Goal: Task Accomplishment & Management: Manage account settings

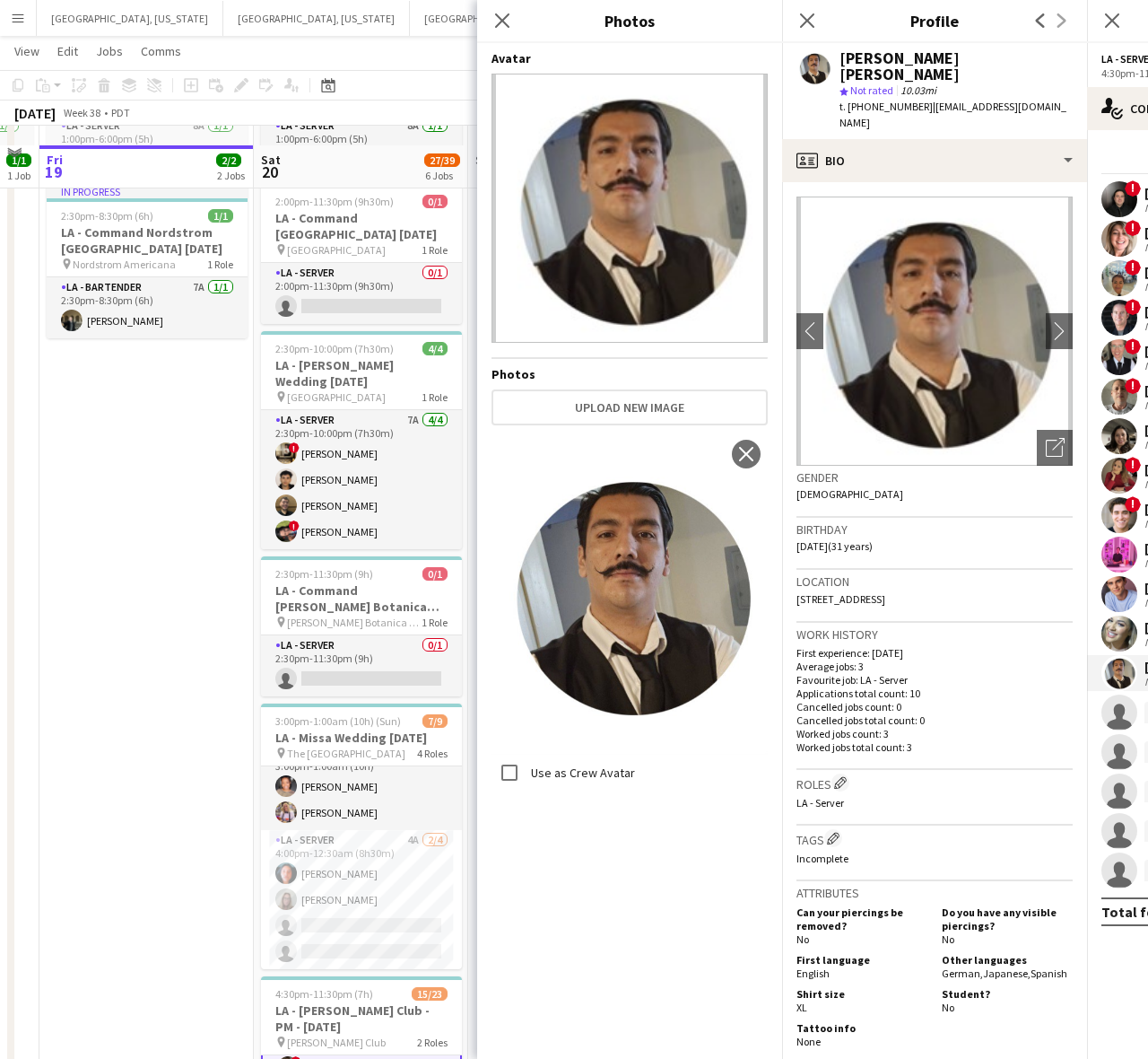
scroll to position [396, 0]
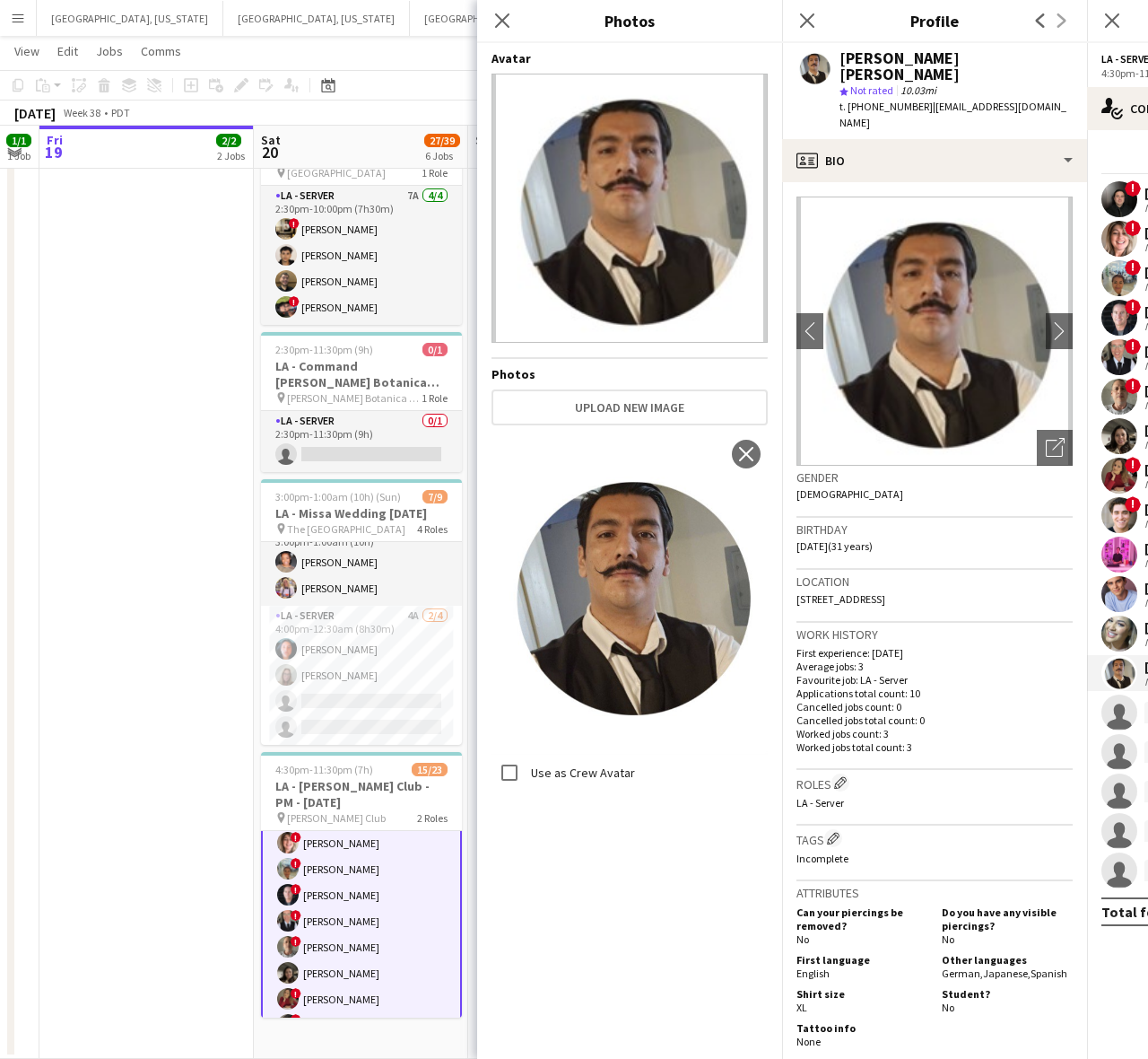
click at [182, 417] on app-date-cell "1:00pm-6:00pm (5h) 1/1 LA - [PERSON_NAME] [PERSON_NAME][GEOGRAPHIC_DATA] [DATE]…" at bounding box center [146, 432] width 214 height 1254
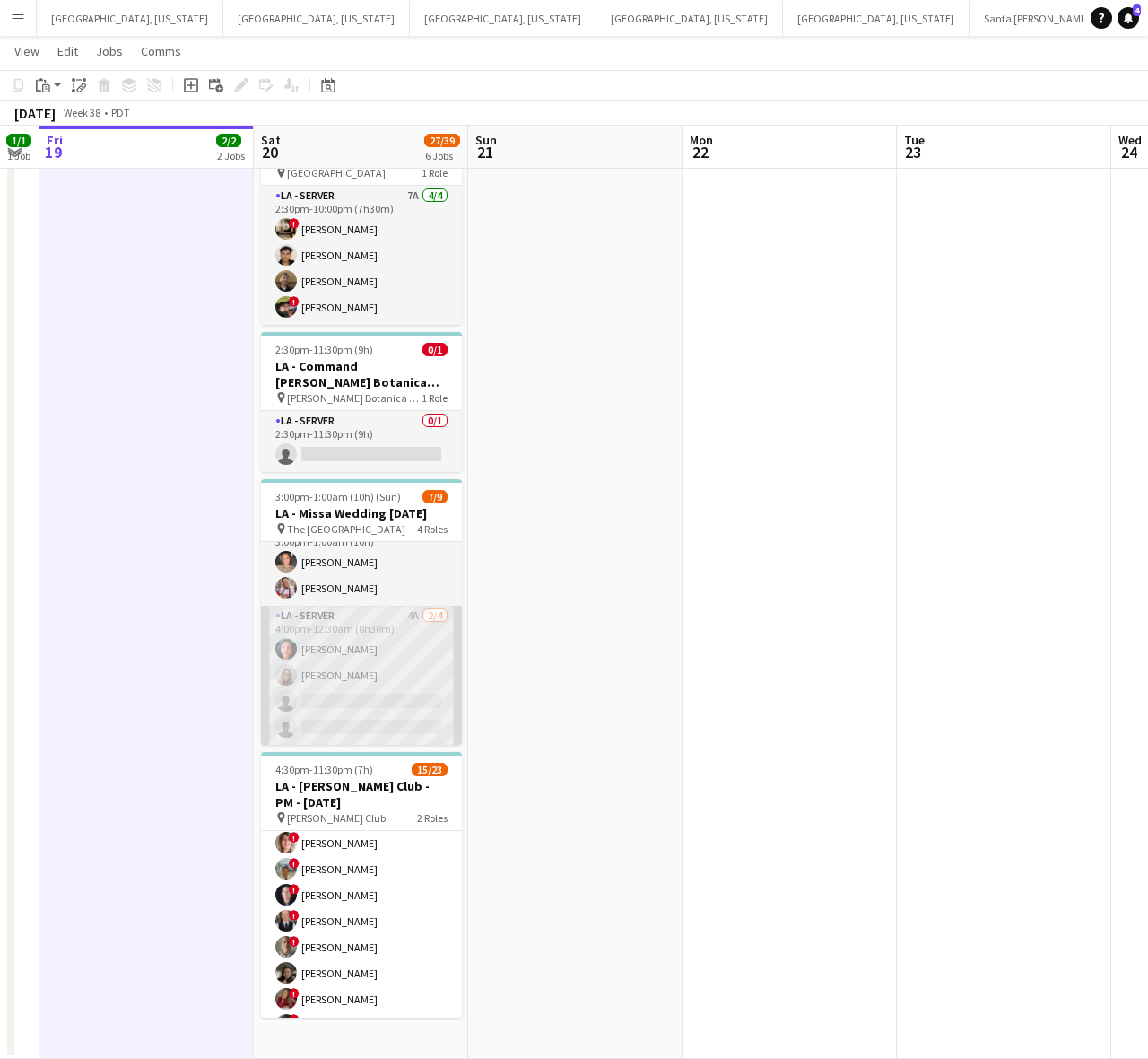
scroll to position [0, 0]
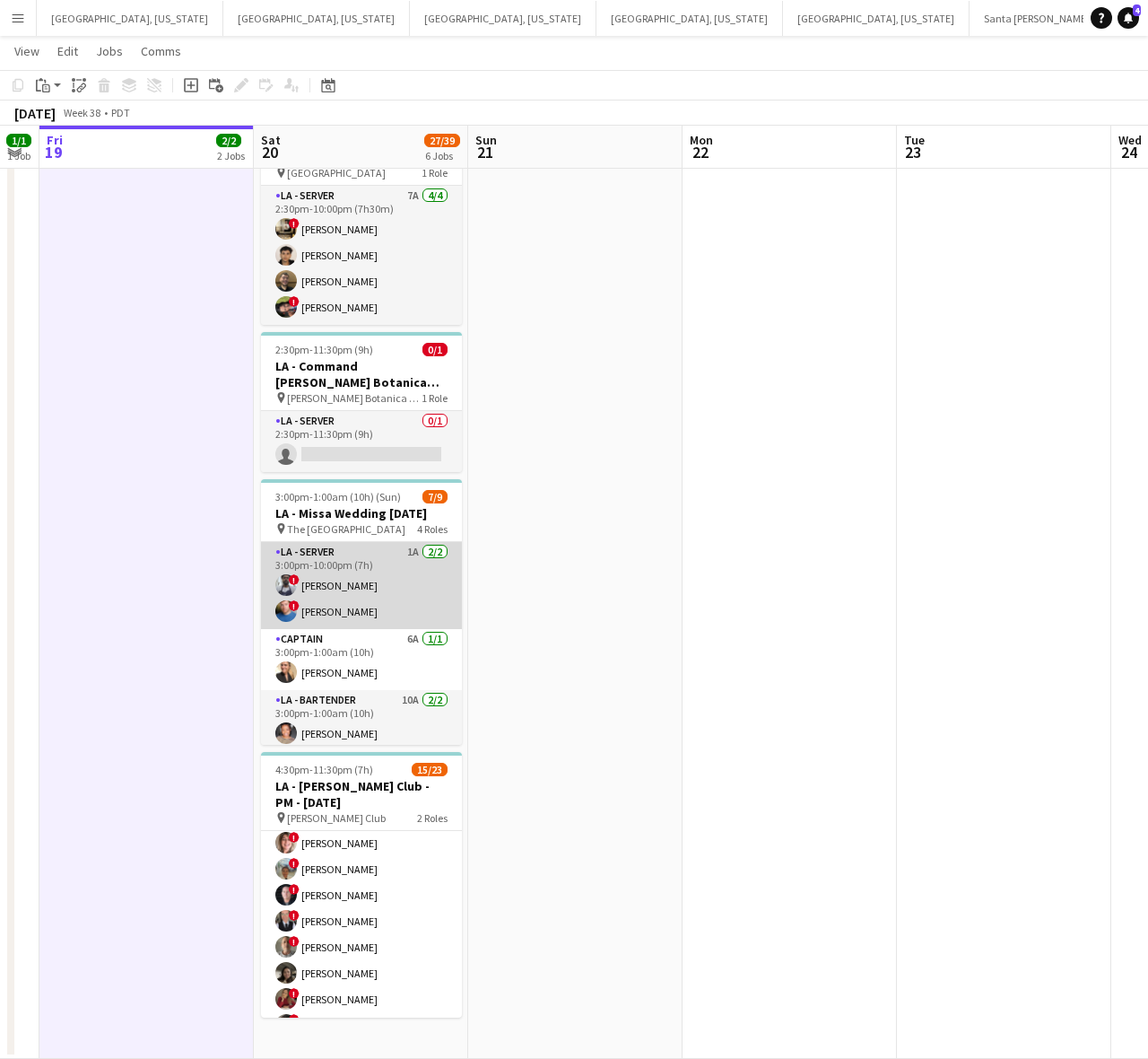
click at [356, 594] on app-card-role "LA - Server 1A [DATE] 3:00pm-10:00pm (7h) ! [PERSON_NAME] ! [PERSON_NAME]" at bounding box center [361, 585] width 201 height 87
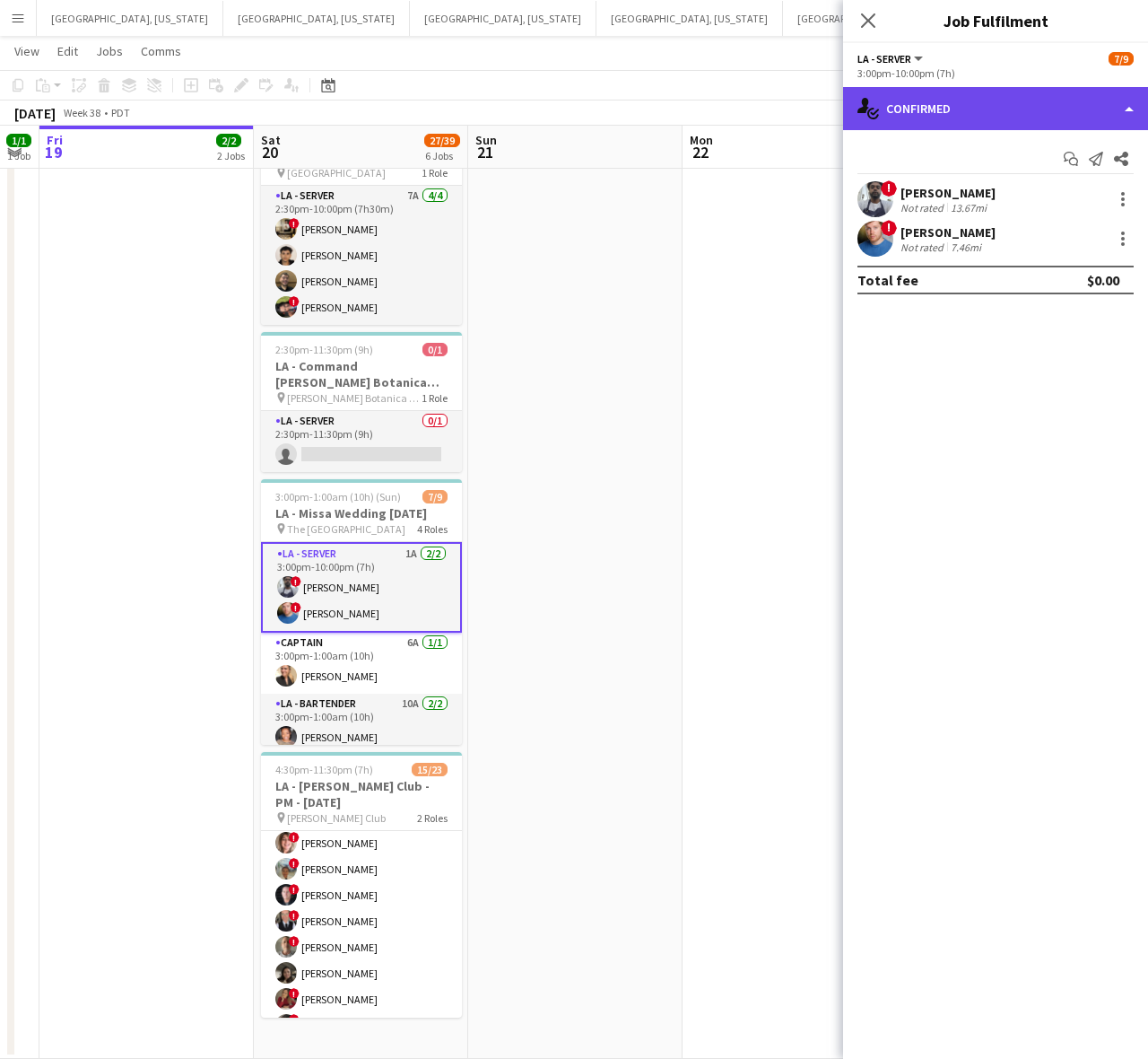
click at [1051, 99] on div "single-neutral-actions-check-2 Confirmed" at bounding box center [996, 108] width 305 height 43
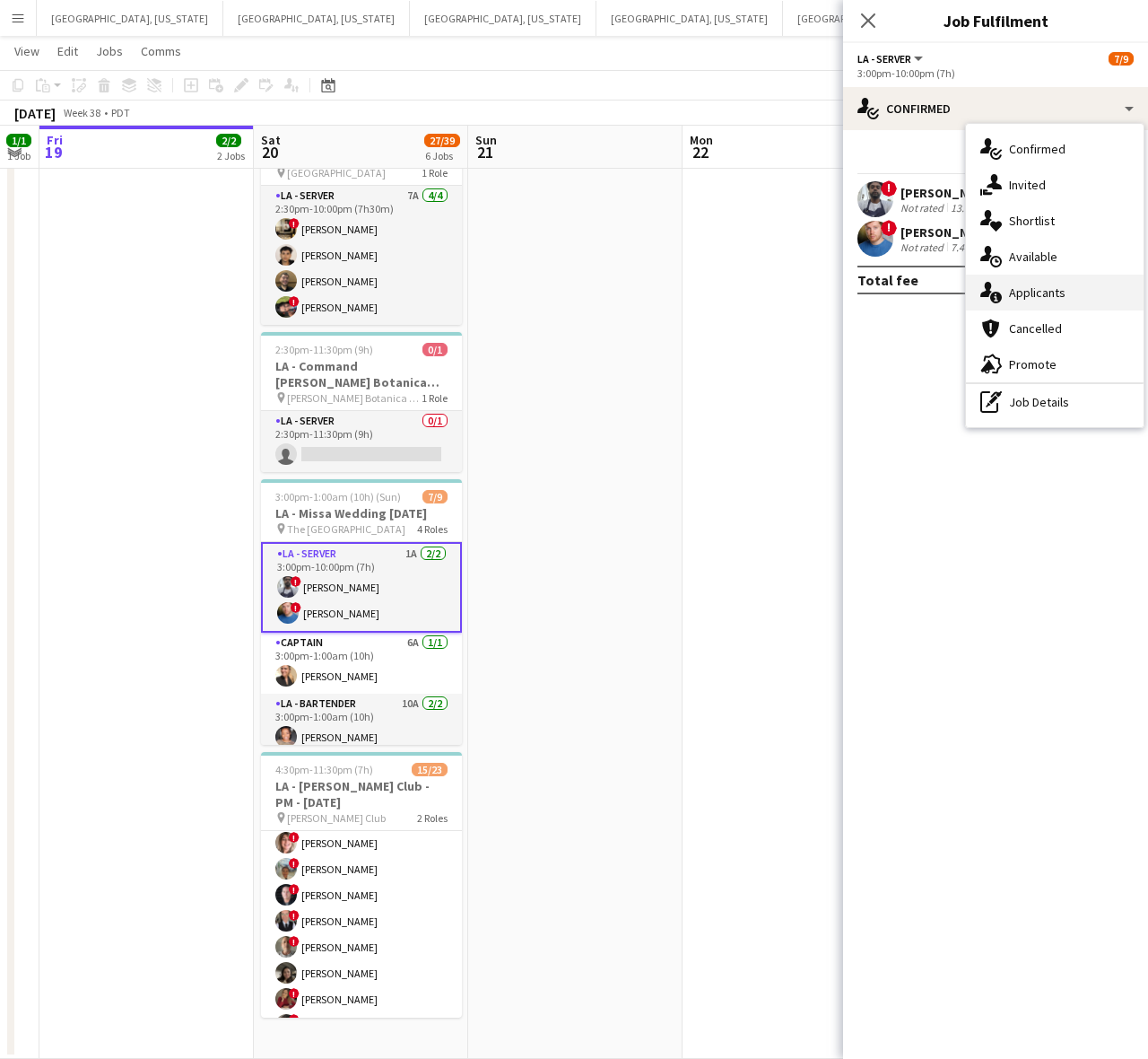
click at [1054, 290] on span "Applicants" at bounding box center [1037, 292] width 57 height 16
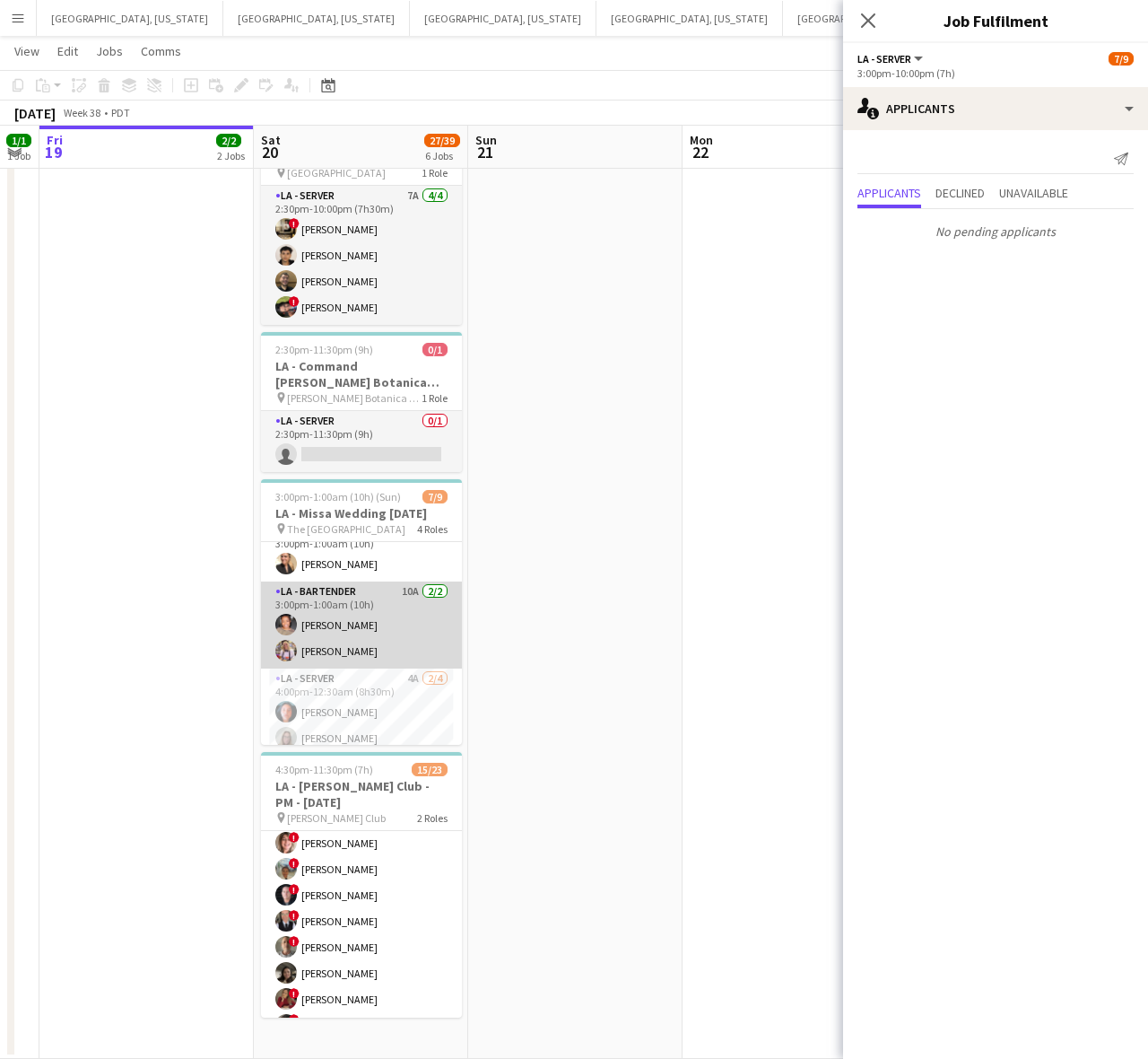
click at [355, 616] on app-card-role "LA - Bartender 10A [DATE] 3:00pm-1:00am (10h) [PERSON_NAME] [PERSON_NAME]" at bounding box center [361, 624] width 201 height 87
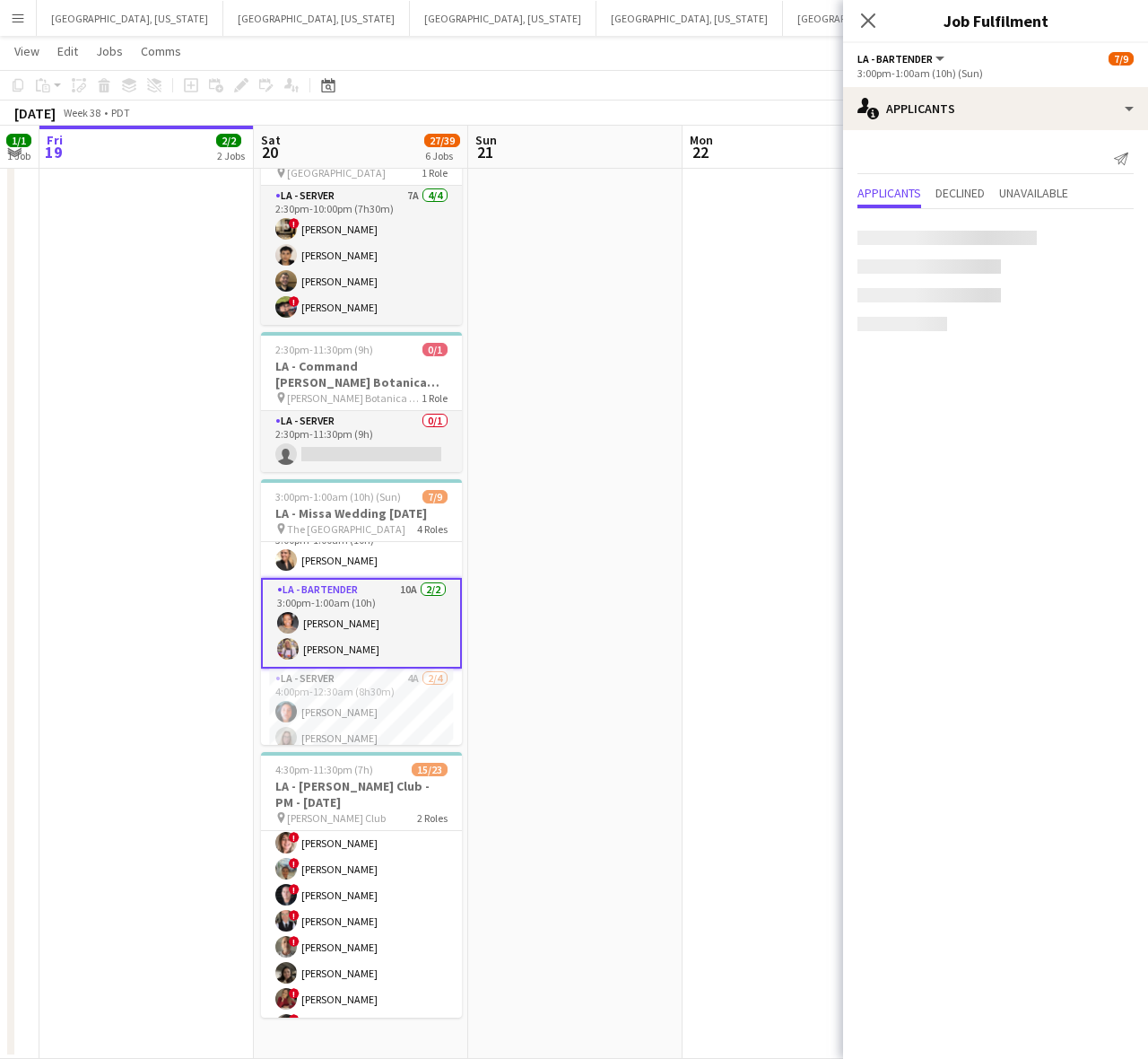
scroll to position [110, 0]
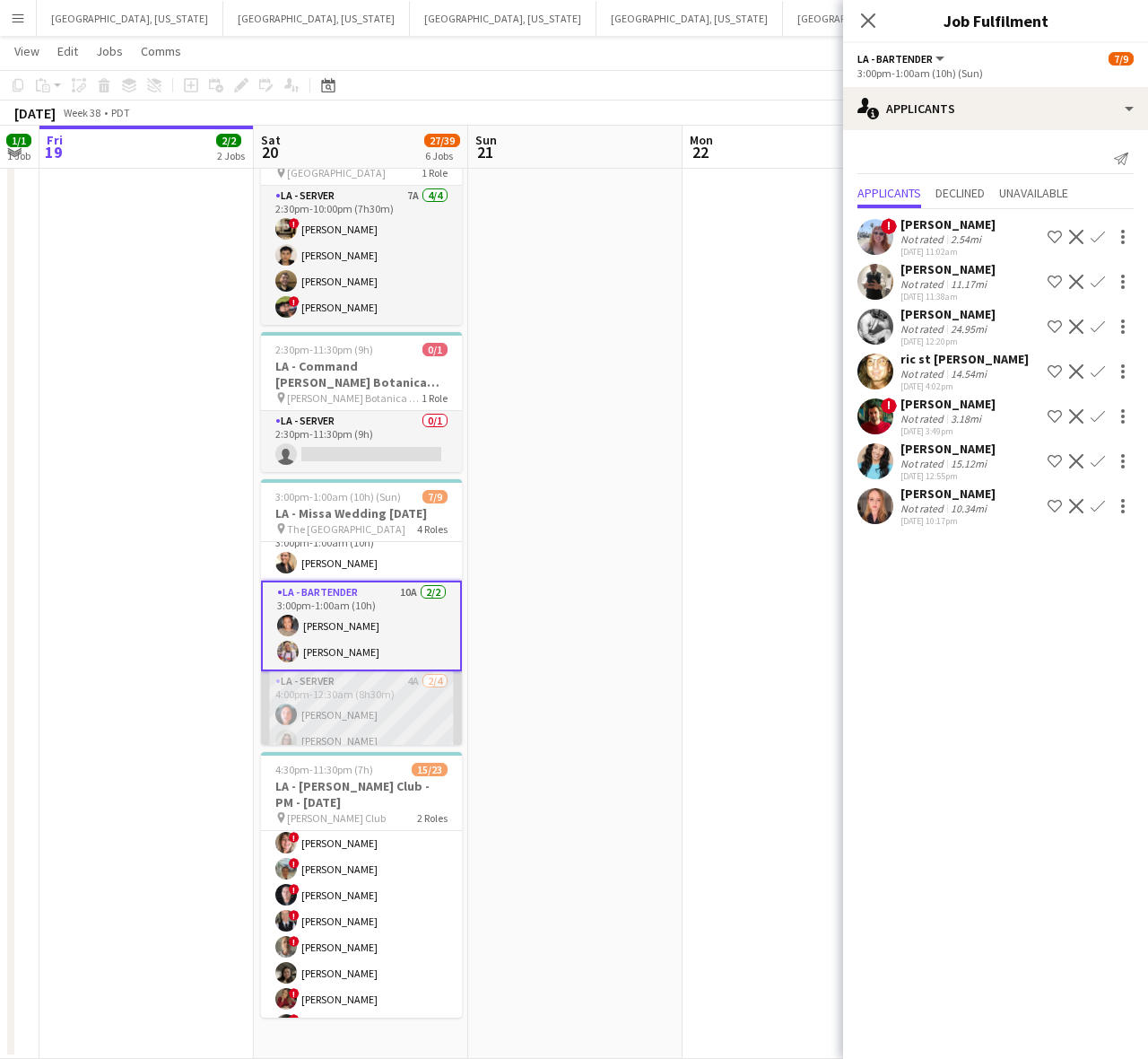
click at [350, 698] on app-card-role "LA - Server 4A [DATE] 4:00pm-12:30am (8h30m) [PERSON_NAME] [PERSON_NAME] single…" at bounding box center [361, 740] width 201 height 139
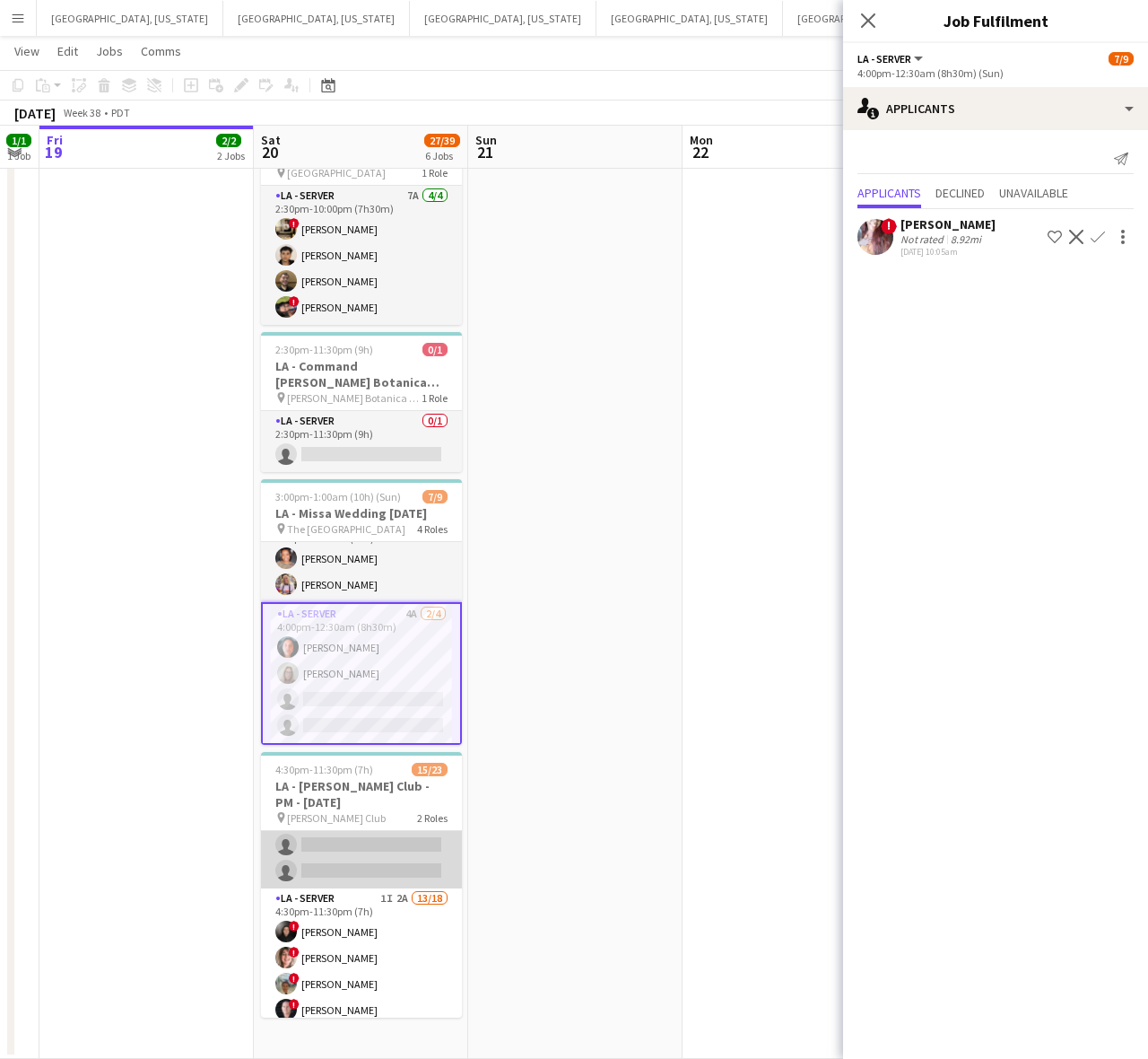
scroll to position [0, 0]
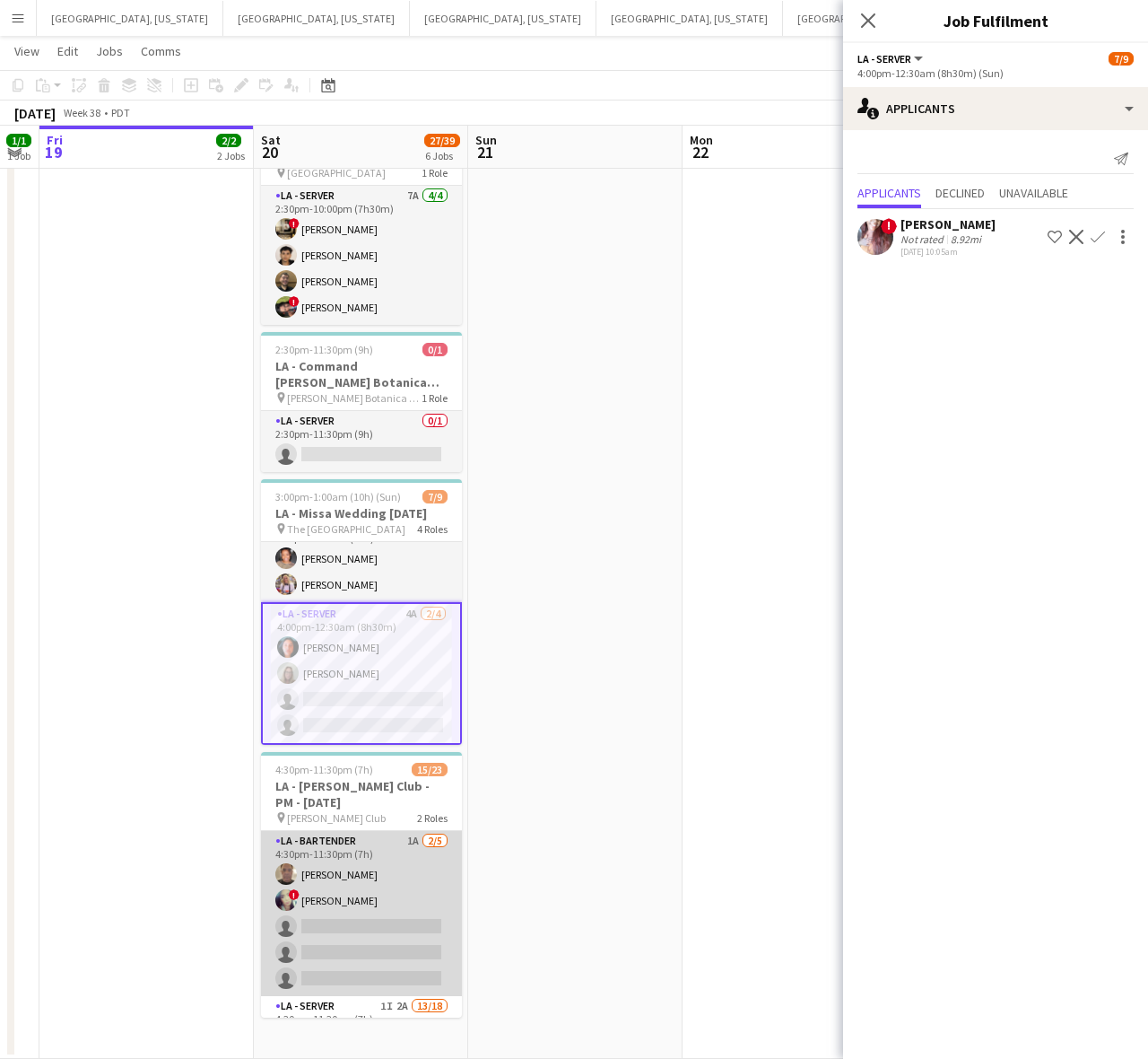
click at [320, 881] on app-card-role "LA - Bartender 1A [DATE] 4:30pm-11:30pm (7h) [PERSON_NAME] ! [PERSON_NAME] sing…" at bounding box center [361, 913] width 201 height 165
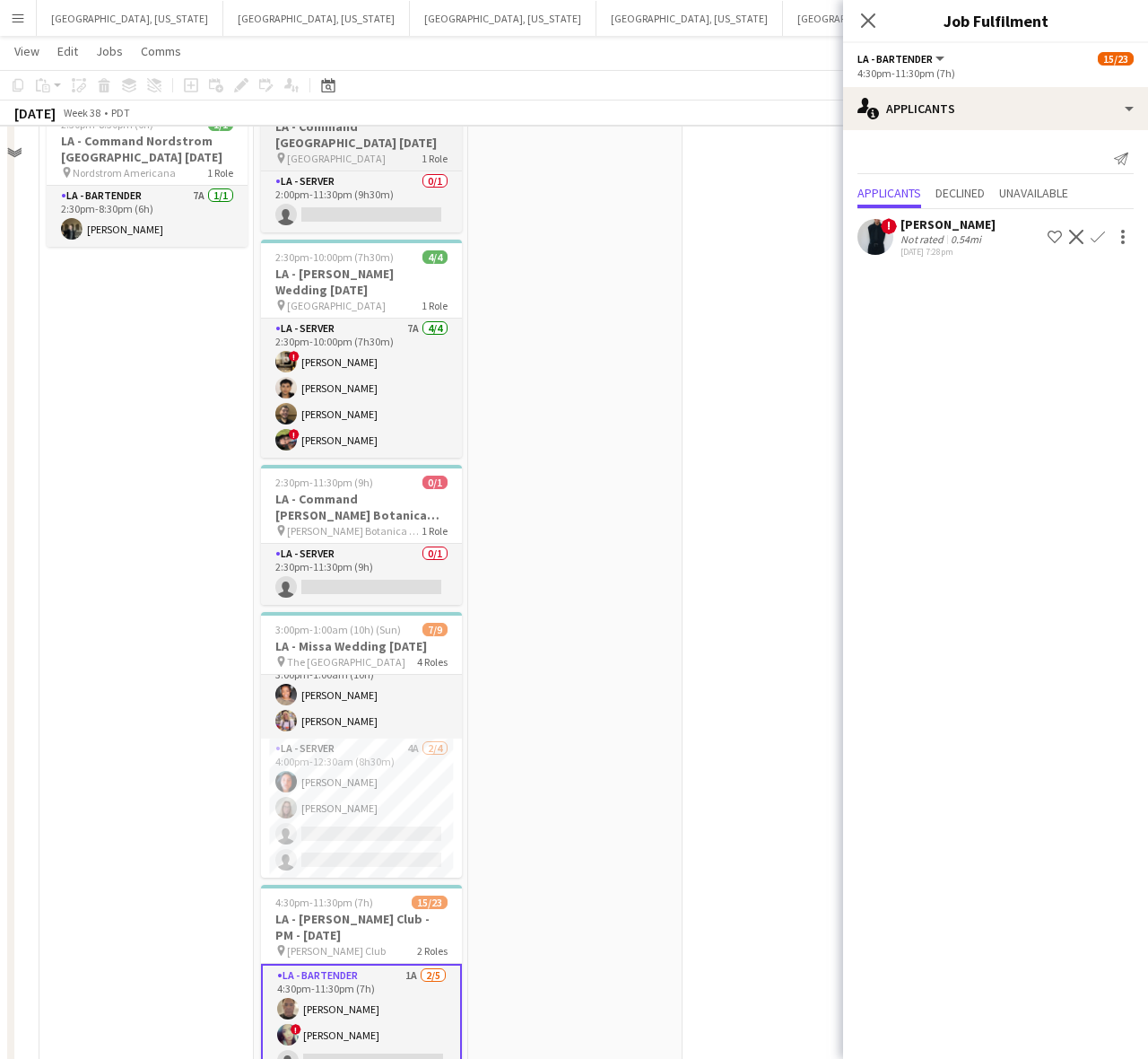
scroll to position [60, 0]
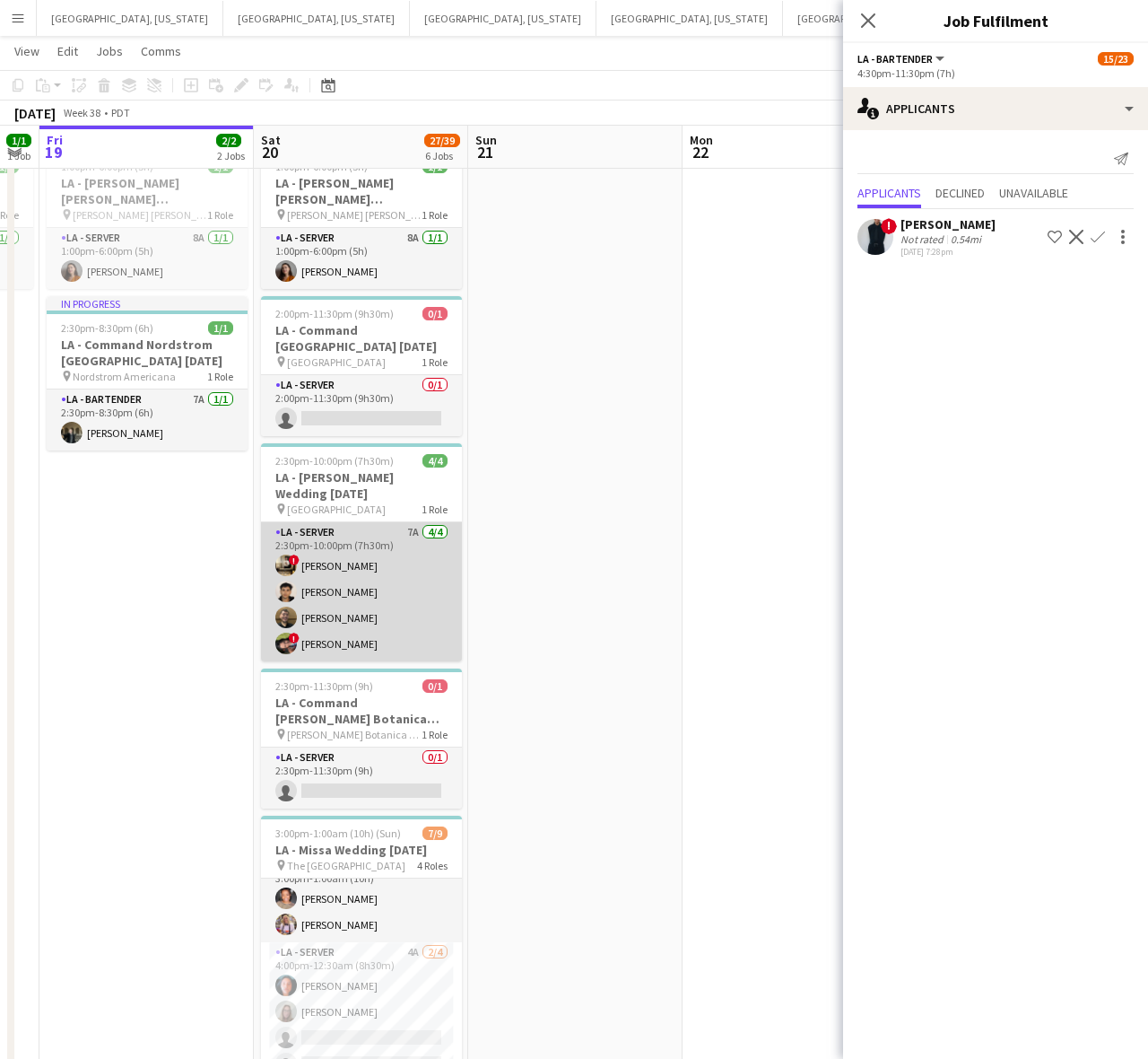
click at [385, 660] on app-card-role "LA - Server 7A [DATE] 2:30pm-10:00pm (7h30m) ! [PERSON_NAME] [PERSON_NAME] [PER…" at bounding box center [361, 591] width 201 height 139
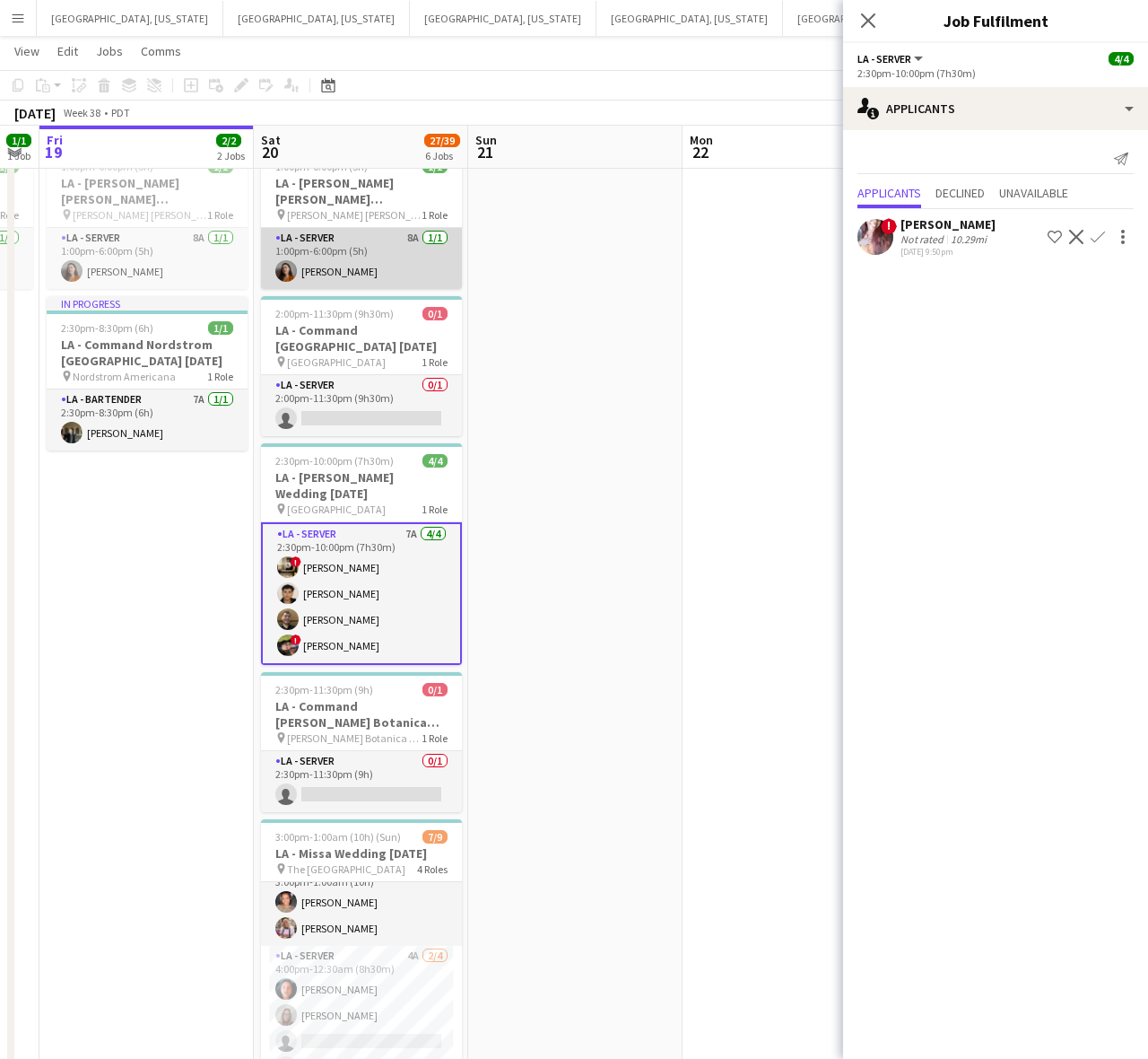
click at [359, 234] on app-card-role "LA - Server 8A [DATE] 1:00pm-6:00pm (5h) [PERSON_NAME]" at bounding box center [361, 259] width 201 height 61
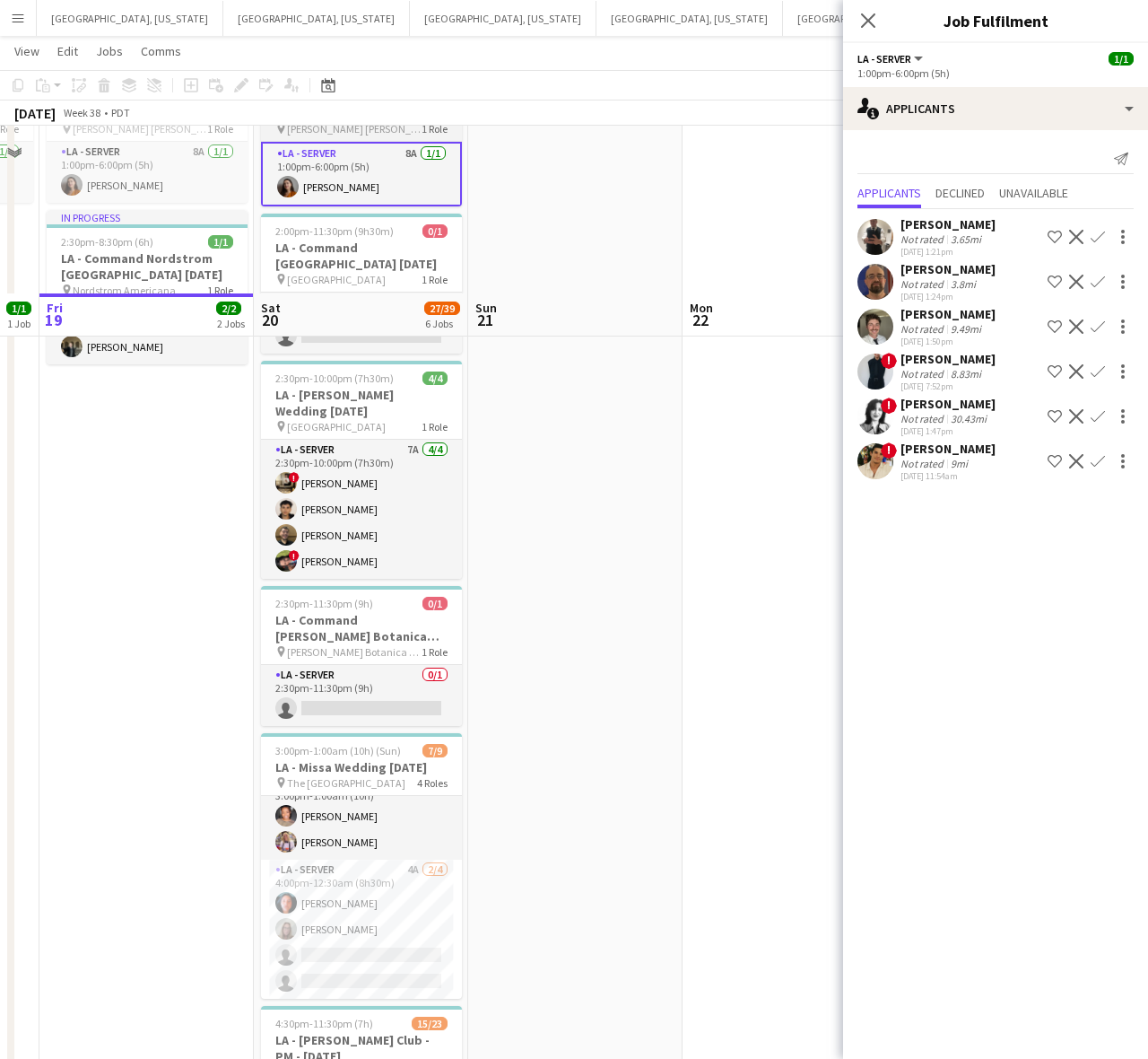
scroll to position [336, 0]
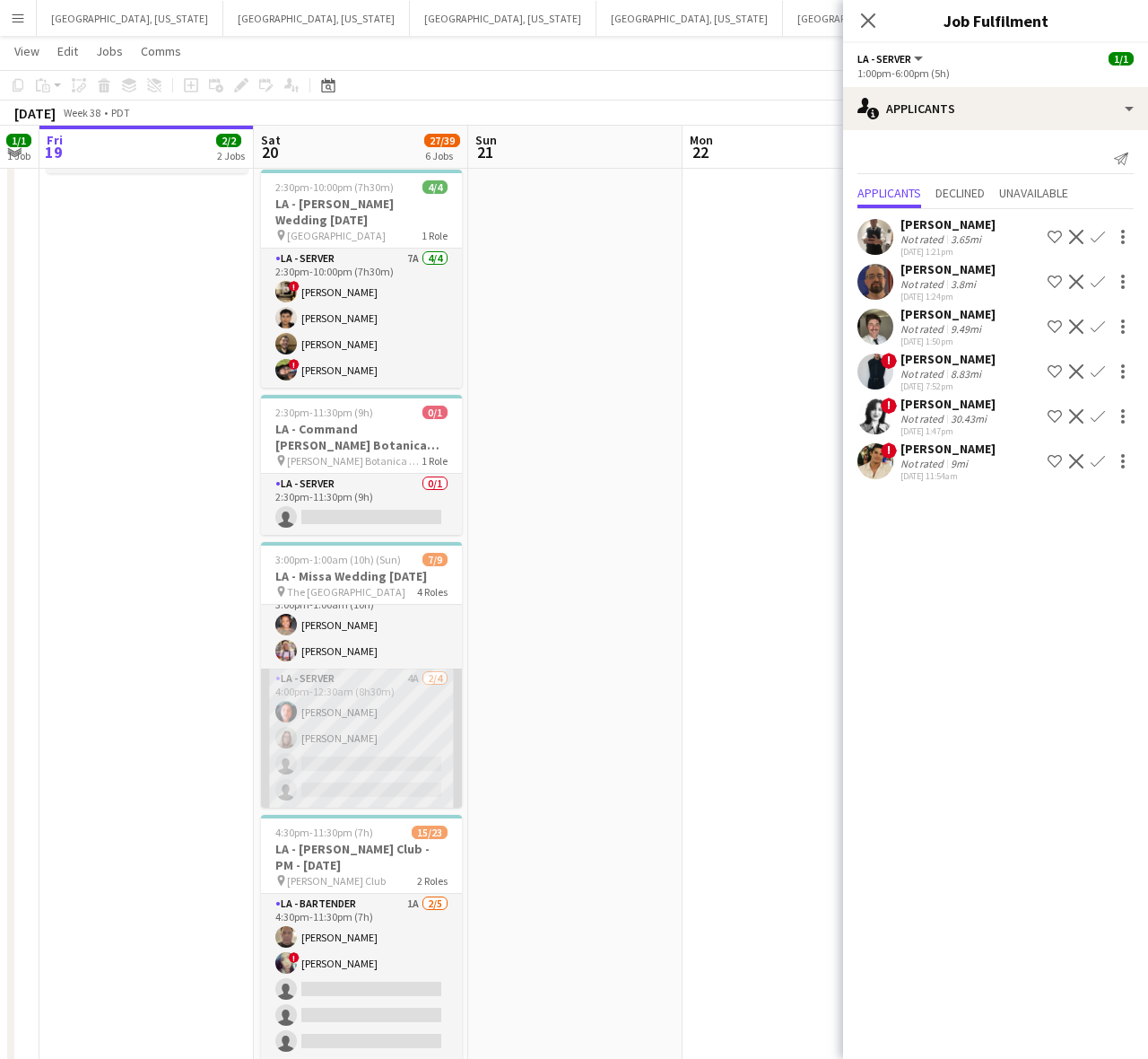
click at [371, 769] on app-card-role "LA - Server 4A [DATE] 4:00pm-12:30am (8h30m) [PERSON_NAME] [PERSON_NAME] single…" at bounding box center [361, 738] width 201 height 139
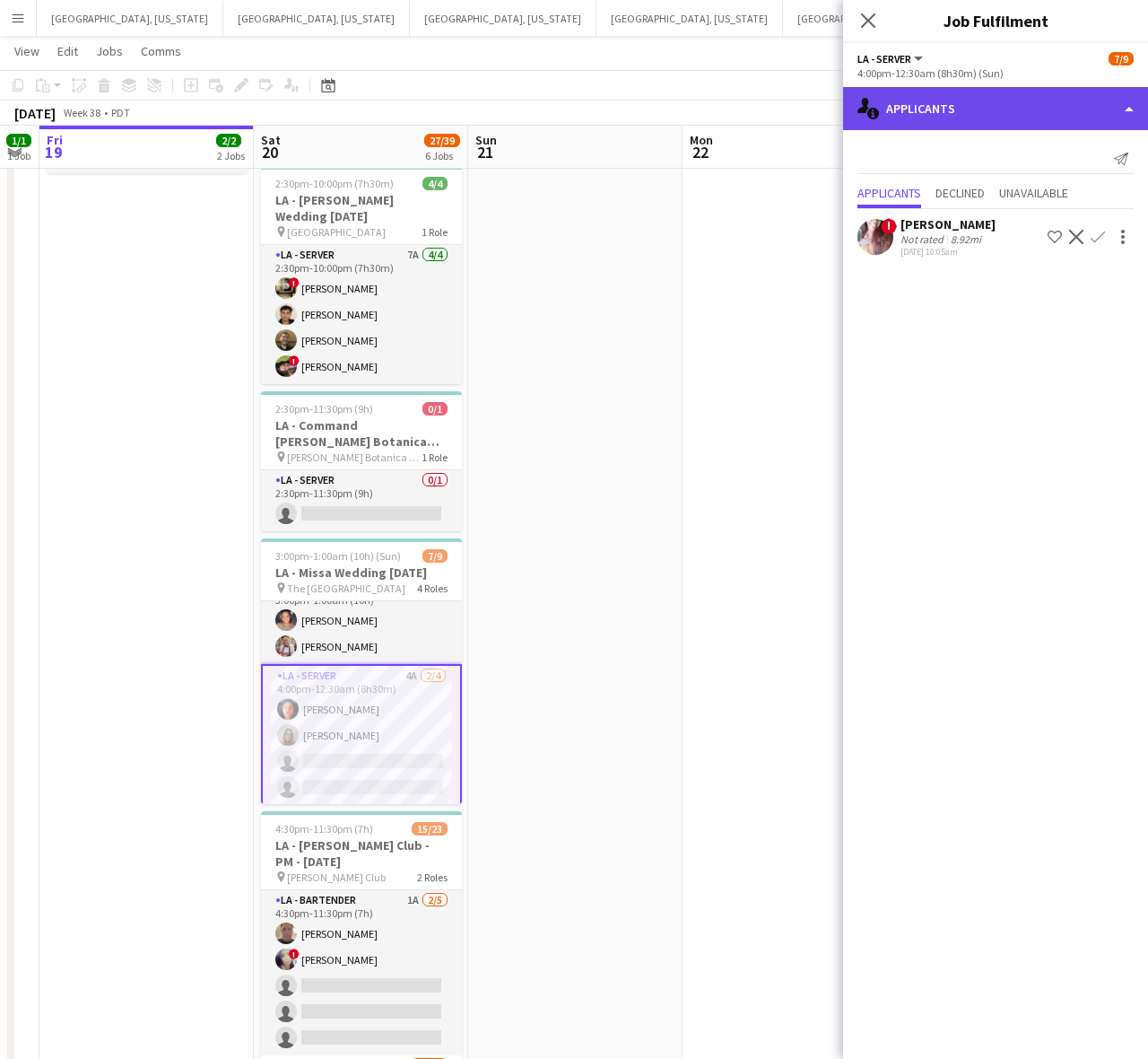
click at [980, 114] on div "single-neutral-actions-information Applicants" at bounding box center [996, 108] width 305 height 43
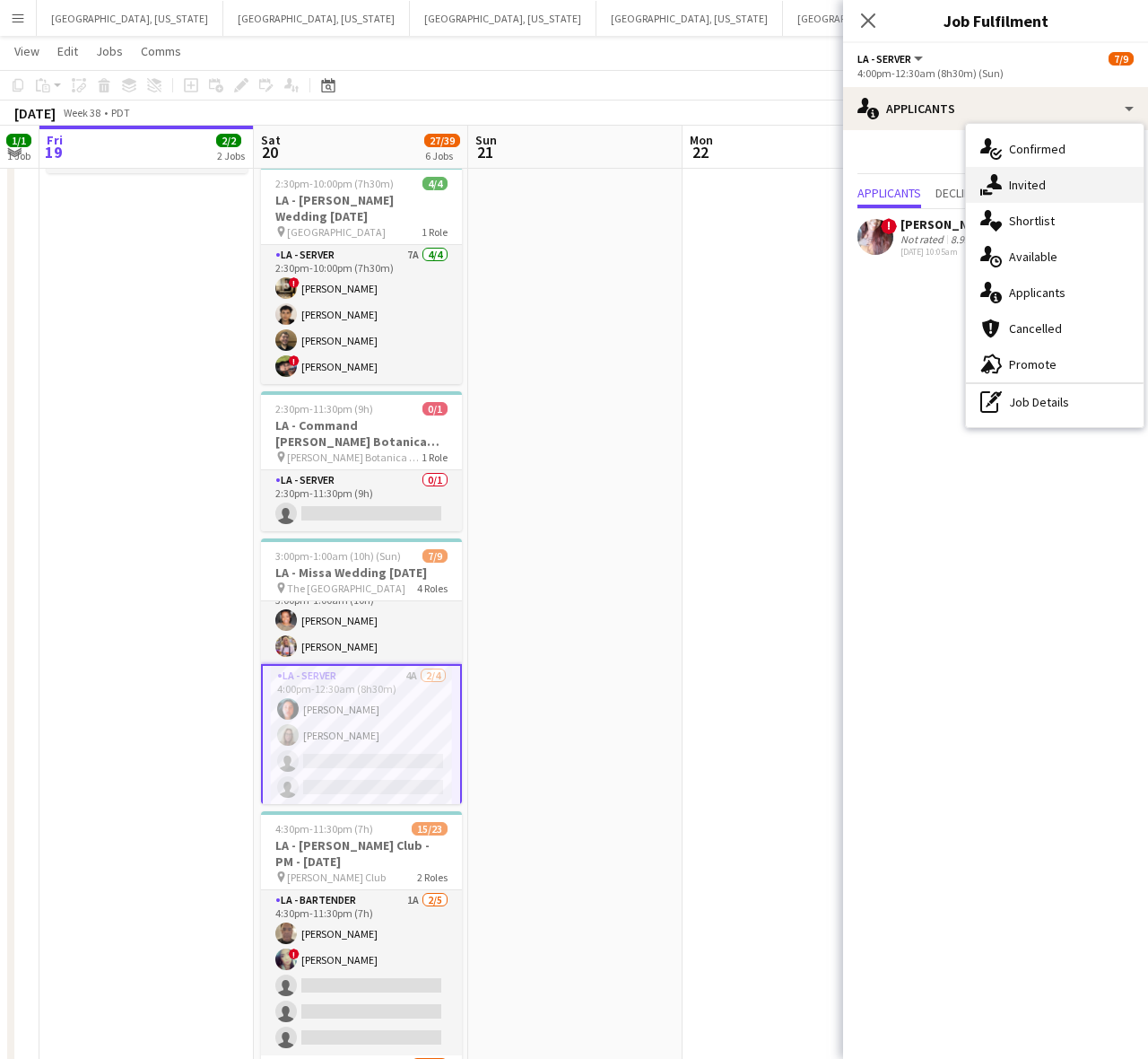
click at [1020, 183] on span "Invited" at bounding box center [1027, 184] width 36 height 16
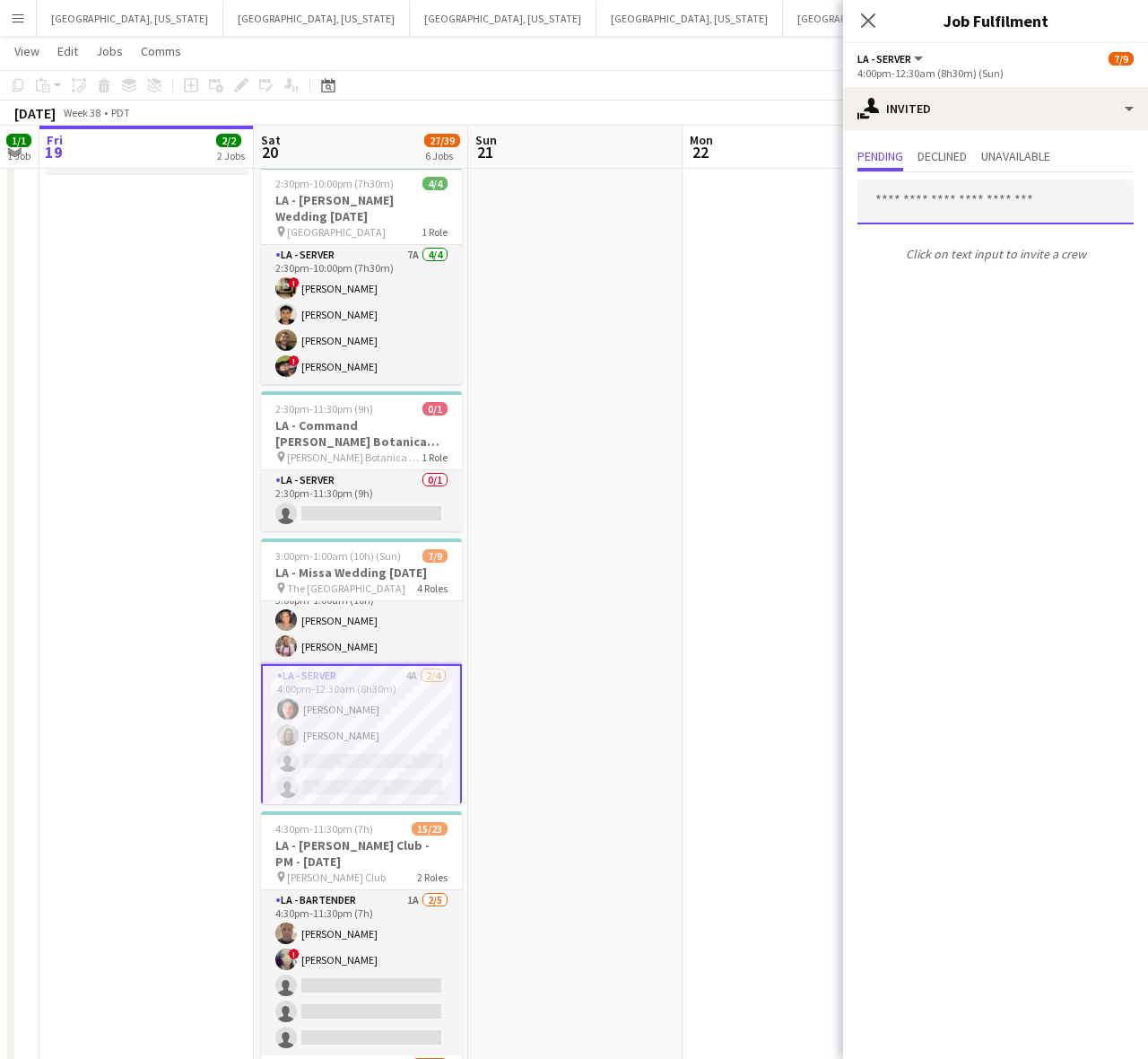
click at [933, 199] on input "text" at bounding box center [995, 202] width 277 height 45
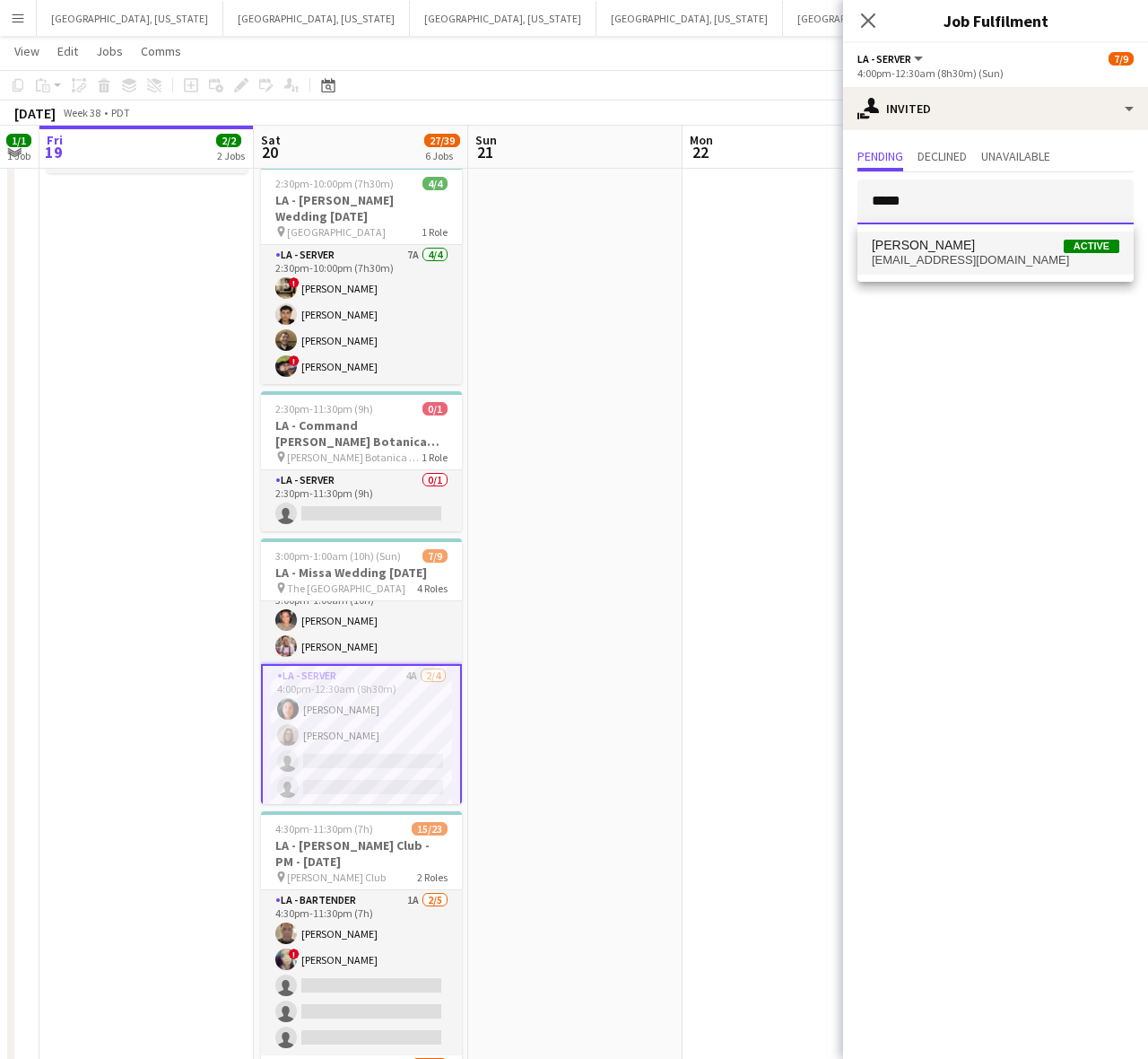
type input "*****"
click at [935, 235] on mat-option "[PERSON_NAME] Active [EMAIL_ADDRESS][DOMAIN_NAME]" at bounding box center [995, 253] width 277 height 43
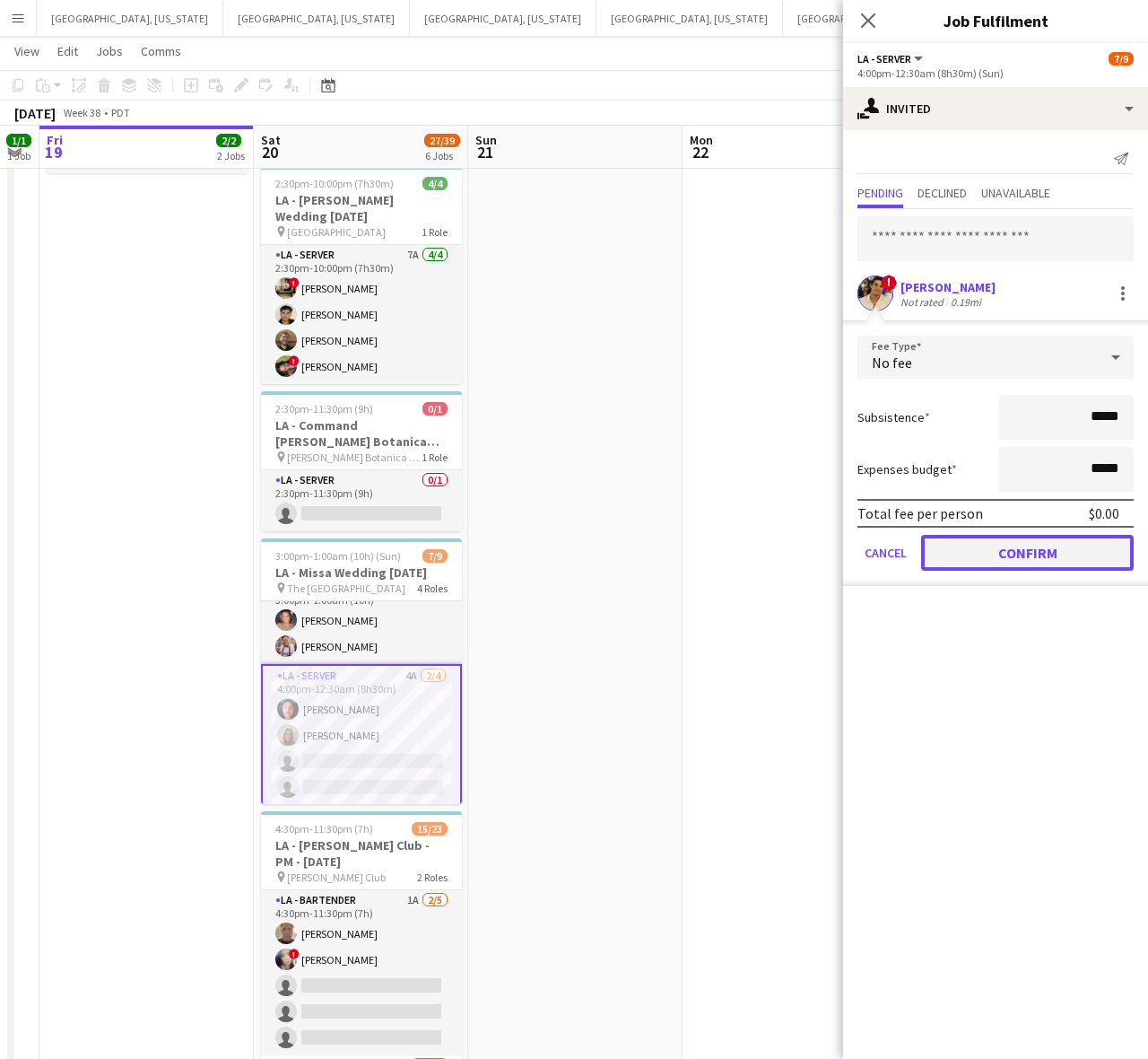
click at [1033, 544] on button "Confirm" at bounding box center [1027, 552] width 212 height 36
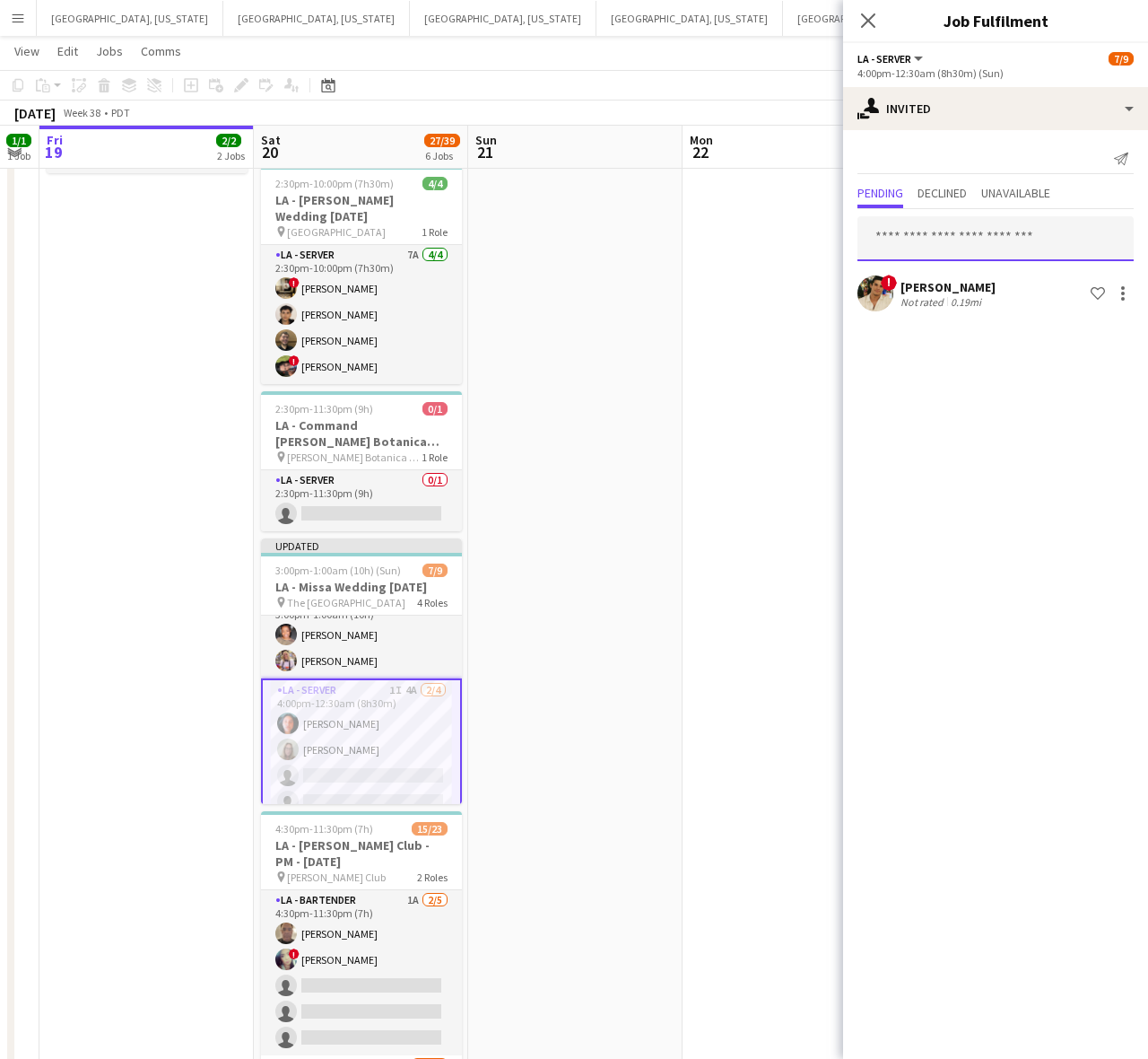
click at [944, 244] on input "text" at bounding box center [995, 238] width 277 height 45
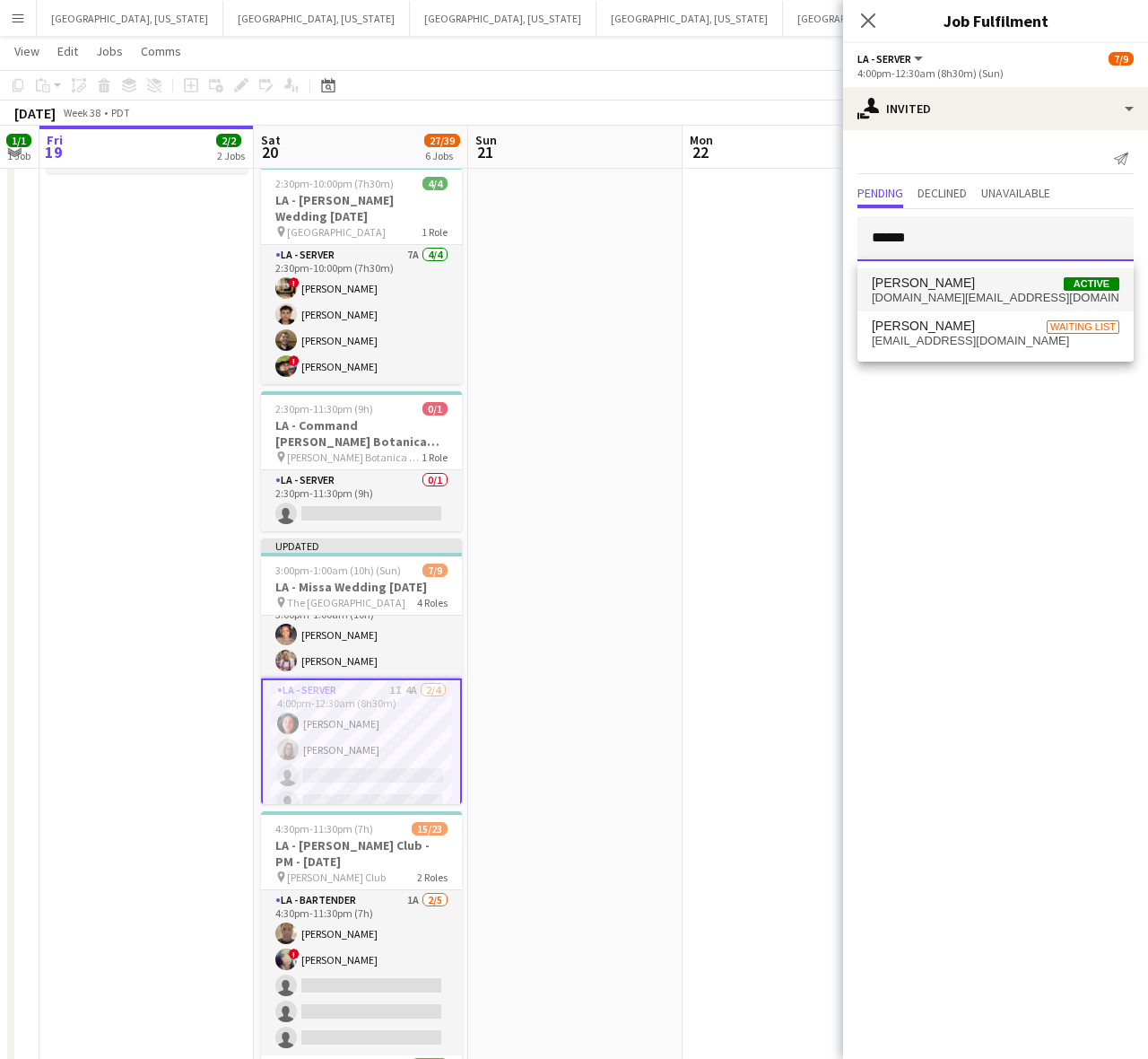
type input "******"
click at [956, 276] on span "[PERSON_NAME]" at bounding box center [923, 283] width 103 height 15
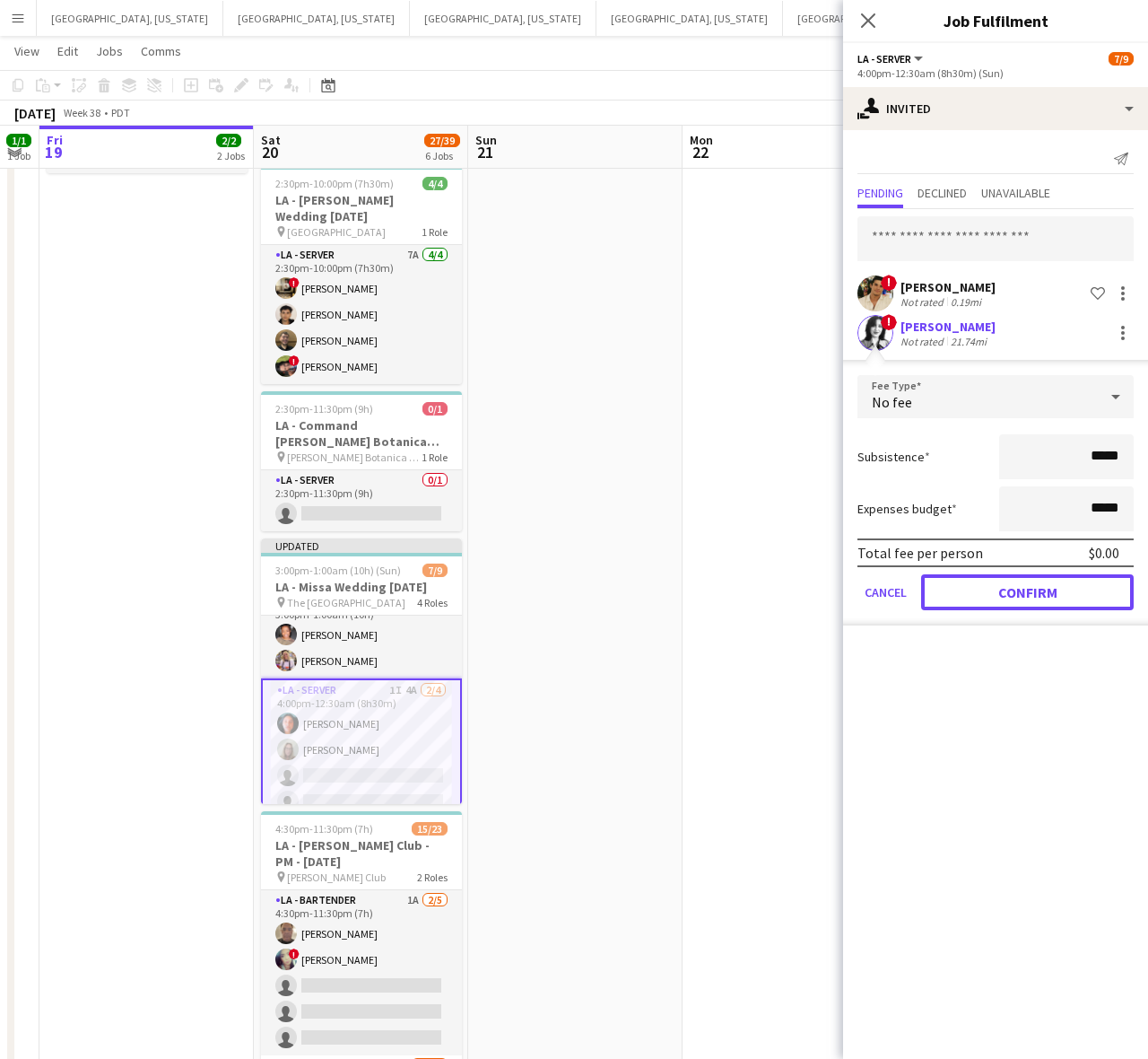
click at [1002, 586] on button "Confirm" at bounding box center [1027, 592] width 212 height 36
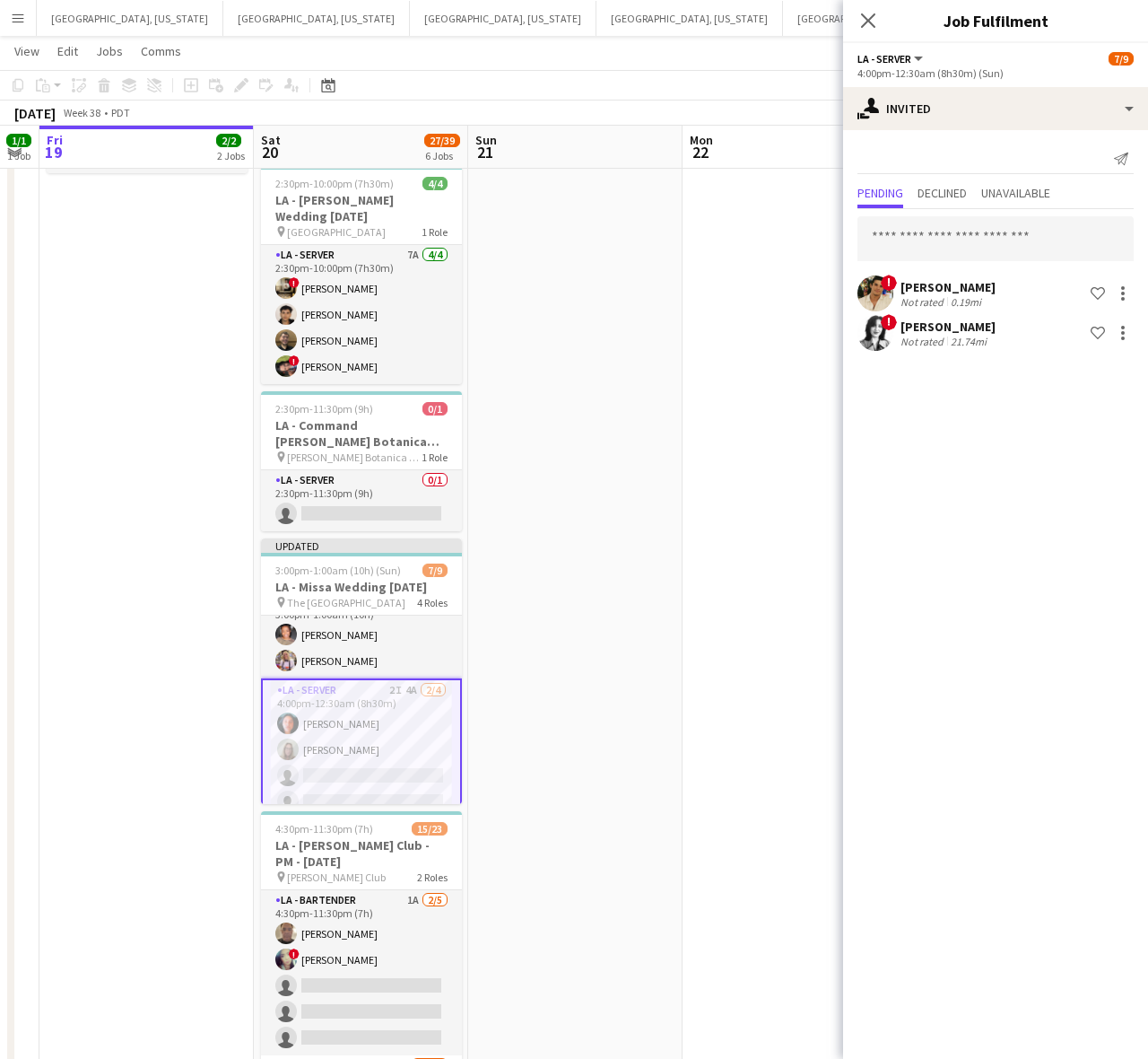
click at [801, 494] on app-date-cell at bounding box center [790, 492] width 214 height 1254
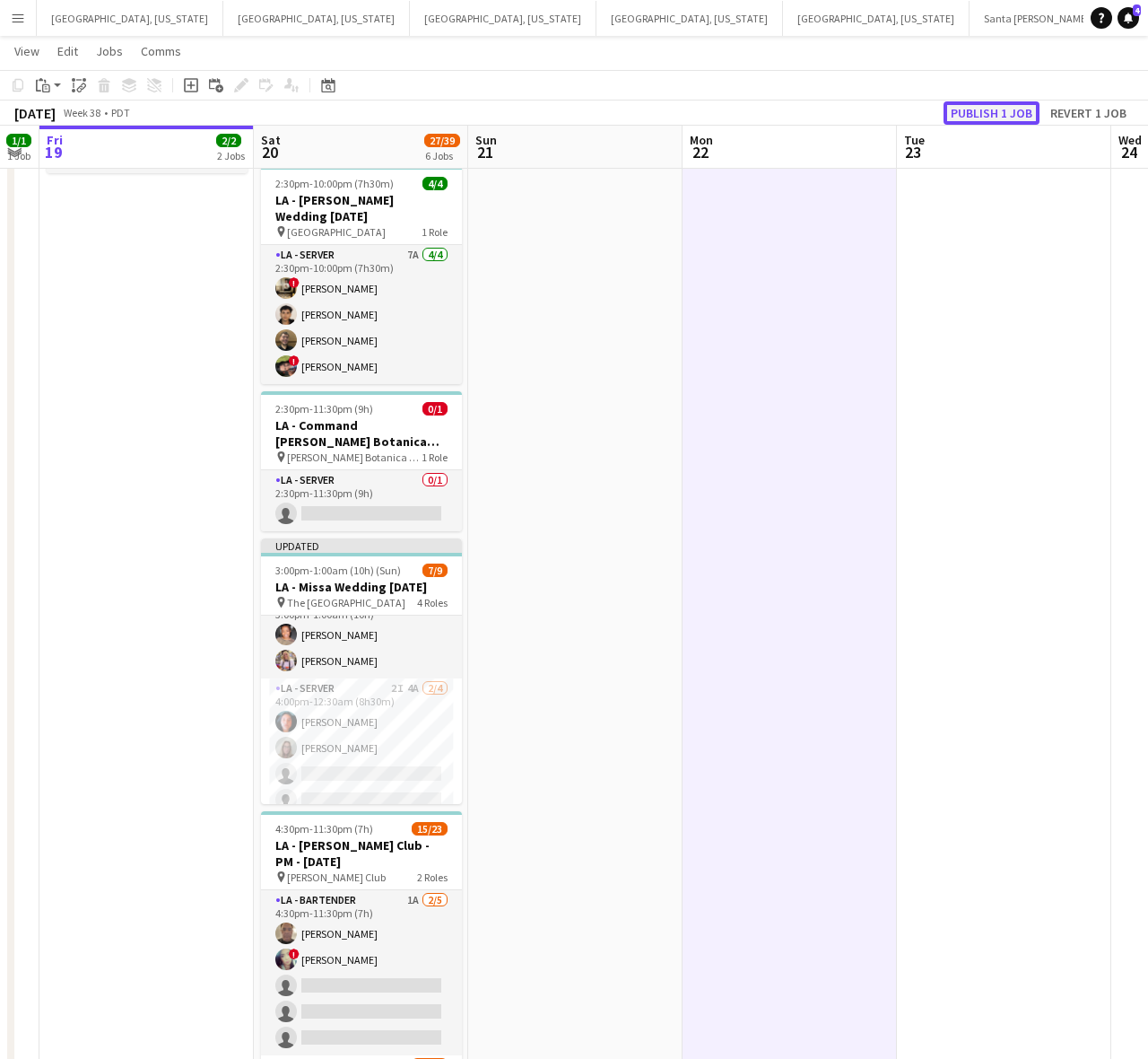
click at [990, 110] on button "Publish 1 job" at bounding box center [991, 113] width 96 height 23
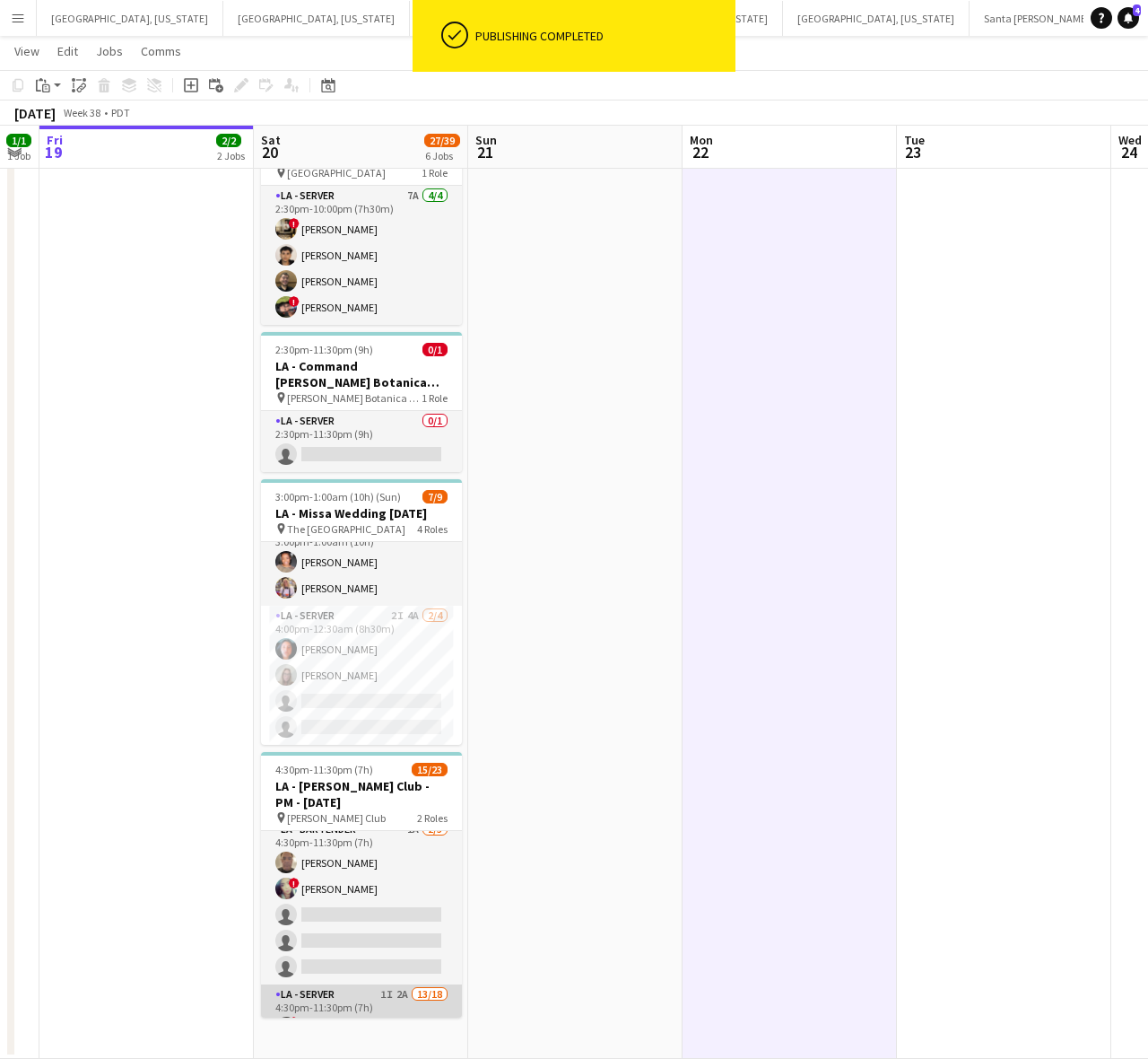
scroll to position [0, 0]
